Goal: Entertainment & Leisure: Browse casually

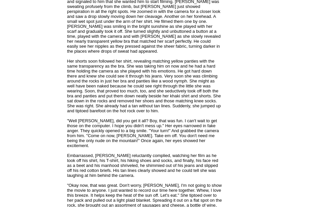
scroll to position [791, 0]
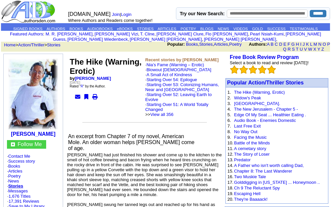
scroll to position [5, 0]
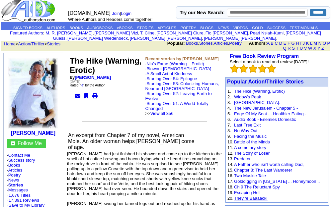
click at [264, 197] on link "They're Baaaack!" at bounding box center [251, 198] width 34 height 5
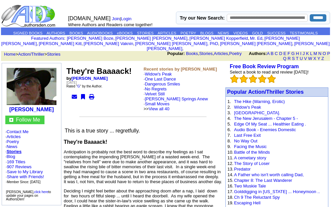
scroll to position [1, 0]
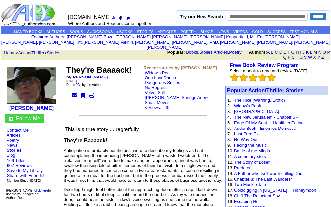
click at [20, 148] on link "Stories" at bounding box center [14, 150] width 15 height 5
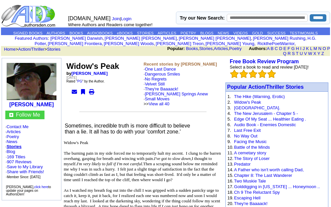
click at [18, 4] on td at bounding box center [165, 3] width 329 height 1
